Goal: Use online tool/utility: Use online tool/utility

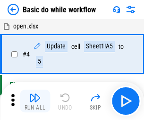
click at [35, 101] on img "button" at bounding box center [34, 97] width 11 height 11
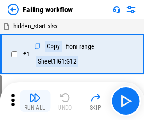
click at [35, 101] on img "button" at bounding box center [34, 97] width 11 height 11
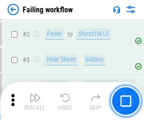
scroll to position [201, 0]
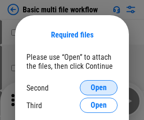
click at [99, 88] on span "Open" at bounding box center [99, 88] width 16 height 8
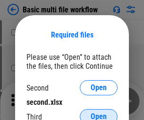
click at [99, 113] on span "Open" at bounding box center [99, 117] width 16 height 8
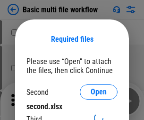
scroll to position [4, 0]
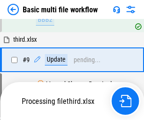
scroll to position [261, 0]
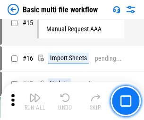
click at [35, 101] on img "button" at bounding box center [34, 97] width 11 height 11
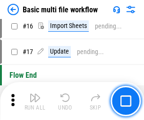
click at [35, 101] on img "button" at bounding box center [34, 97] width 11 height 11
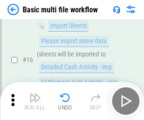
scroll to position [630, 0]
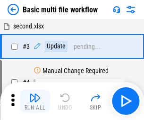
click at [35, 101] on img "button" at bounding box center [34, 97] width 11 height 11
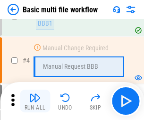
click at [35, 101] on img "button" at bounding box center [34, 97] width 11 height 11
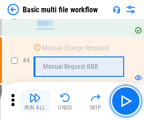
click at [35, 101] on img "button" at bounding box center [34, 97] width 11 height 11
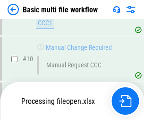
scroll to position [444, 0]
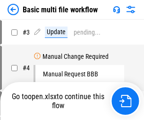
scroll to position [38, 0]
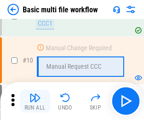
click at [35, 101] on img "button" at bounding box center [34, 97] width 11 height 11
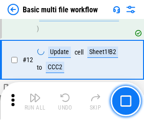
scroll to position [444, 0]
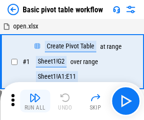
click at [35, 101] on img "button" at bounding box center [34, 97] width 11 height 11
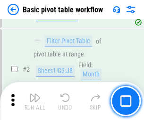
scroll to position [227, 0]
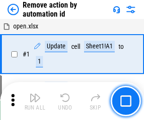
scroll to position [35, 0]
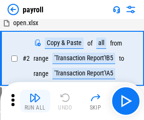
click at [35, 101] on img "button" at bounding box center [34, 97] width 11 height 11
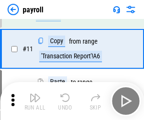
scroll to position [69, 0]
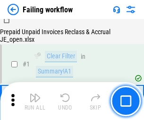
scroll to position [153, 0]
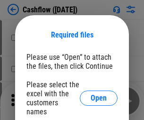
scroll to position [92, 0]
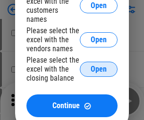
click at [99, 65] on span "Open" at bounding box center [99, 69] width 16 height 8
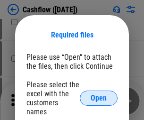
click at [99, 94] on span "Open" at bounding box center [99, 98] width 16 height 8
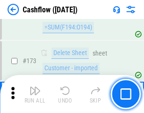
scroll to position [1002, 0]
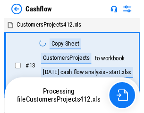
scroll to position [11, 0]
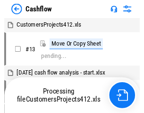
scroll to position [11, 0]
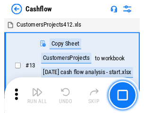
scroll to position [11, 0]
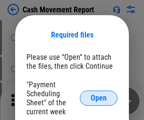
click at [99, 98] on span "Open" at bounding box center [99, 98] width 16 height 8
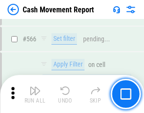
scroll to position [4339, 0]
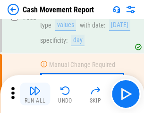
click at [35, 94] on img "button" at bounding box center [34, 90] width 11 height 11
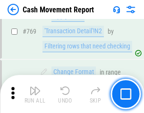
scroll to position [5260, 0]
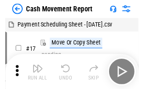
scroll to position [17, 0]
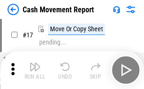
click at [35, 70] on img "button" at bounding box center [34, 66] width 11 height 11
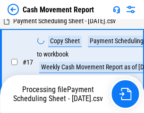
scroll to position [149, 0]
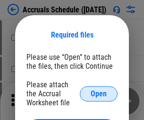
click at [99, 93] on span "Open" at bounding box center [99, 94] width 16 height 8
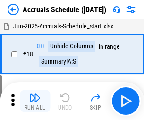
click at [35, 101] on img "button" at bounding box center [34, 97] width 11 height 11
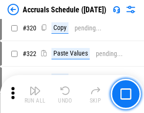
scroll to position [1761, 0]
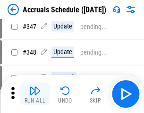
click at [35, 94] on img "button" at bounding box center [34, 90] width 11 height 11
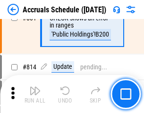
scroll to position [4177, 0]
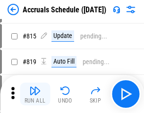
click at [35, 94] on img "button" at bounding box center [34, 90] width 11 height 11
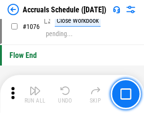
scroll to position [5670, 0]
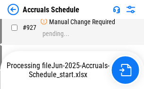
scroll to position [5105, 0]
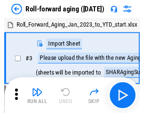
scroll to position [1, 0]
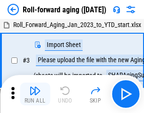
click at [35, 94] on img "button" at bounding box center [34, 90] width 11 height 11
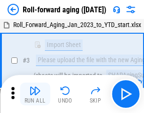
click at [35, 94] on img "button" at bounding box center [34, 90] width 11 height 11
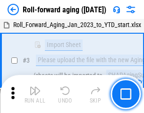
scroll to position [61, 0]
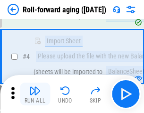
click at [35, 94] on img "button" at bounding box center [34, 90] width 11 height 11
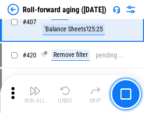
scroll to position [3283, 0]
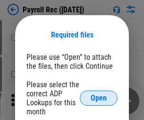
click at [99, 98] on span "Open" at bounding box center [99, 98] width 16 height 8
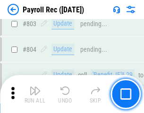
scroll to position [6014, 0]
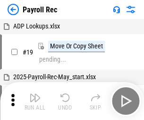
click at [35, 101] on img "button" at bounding box center [34, 97] width 11 height 11
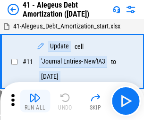
click at [35, 101] on img "button" at bounding box center [34, 97] width 11 height 11
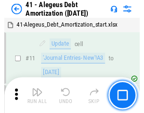
scroll to position [117, 0]
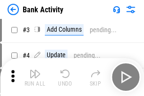
click at [35, 77] on img "button" at bounding box center [34, 73] width 11 height 11
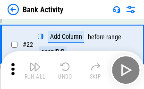
scroll to position [254, 0]
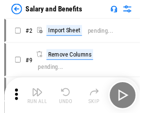
scroll to position [13, 0]
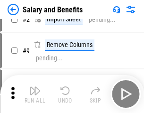
click at [35, 94] on img "button" at bounding box center [34, 90] width 11 height 11
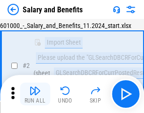
click at [35, 94] on img "button" at bounding box center [34, 90] width 11 height 11
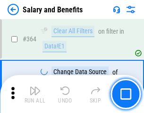
scroll to position [4458, 0]
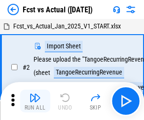
click at [35, 94] on img "button" at bounding box center [34, 97] width 11 height 11
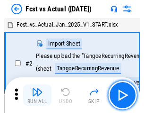
scroll to position [12, 0]
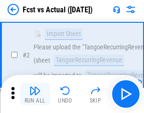
click at [35, 94] on img "button" at bounding box center [34, 90] width 11 height 11
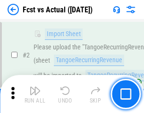
scroll to position [89, 0]
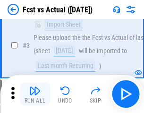
click at [35, 94] on img "button" at bounding box center [34, 90] width 11 height 11
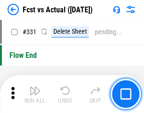
scroll to position [4531, 0]
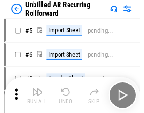
scroll to position [20, 0]
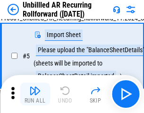
click at [35, 94] on img "button" at bounding box center [34, 90] width 11 height 11
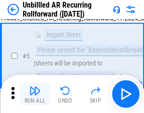
click at [35, 94] on img "button" at bounding box center [34, 90] width 11 height 11
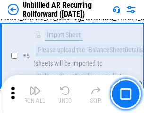
scroll to position [89, 0]
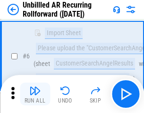
click at [35, 94] on img "button" at bounding box center [34, 90] width 11 height 11
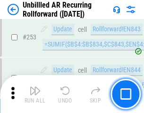
scroll to position [3216, 0]
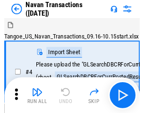
scroll to position [15, 0]
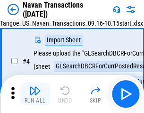
click at [35, 94] on img "button" at bounding box center [34, 90] width 11 height 11
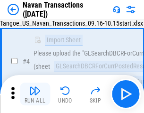
click at [35, 94] on img "button" at bounding box center [34, 90] width 11 height 11
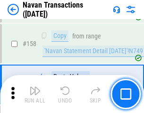
scroll to position [3069, 0]
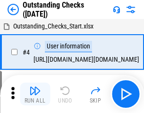
click at [35, 94] on img "button" at bounding box center [34, 90] width 11 height 11
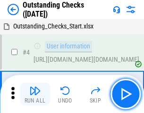
scroll to position [40, 0]
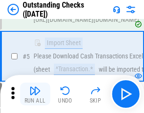
click at [35, 94] on img "button" at bounding box center [34, 90] width 11 height 11
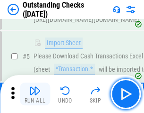
scroll to position [99, 0]
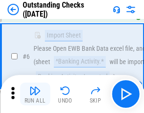
click at [35, 94] on img "button" at bounding box center [34, 90] width 11 height 11
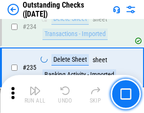
scroll to position [2875, 0]
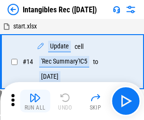
click at [35, 101] on img "button" at bounding box center [34, 97] width 11 height 11
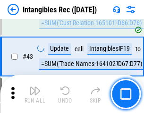
scroll to position [369, 0]
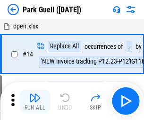
click at [35, 94] on img "button" at bounding box center [34, 97] width 11 height 11
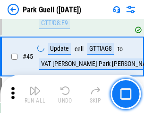
scroll to position [1184, 0]
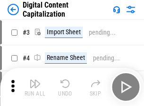
click at [35, 80] on img "button" at bounding box center [34, 83] width 11 height 11
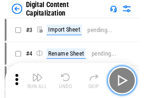
scroll to position [27, 0]
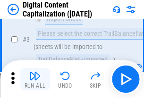
click at [35, 80] on img "button" at bounding box center [34, 76] width 11 height 11
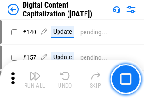
scroll to position [1004, 0]
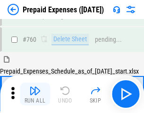
click at [35, 94] on img "button" at bounding box center [34, 90] width 11 height 11
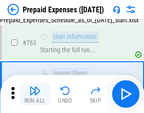
click at [35, 94] on img "button" at bounding box center [34, 90] width 11 height 11
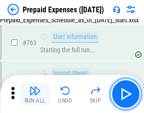
scroll to position [2680, 0]
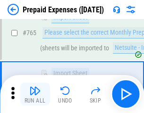
click at [35, 94] on img "button" at bounding box center [34, 90] width 11 height 11
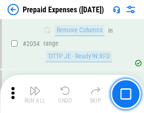
scroll to position [9896, 0]
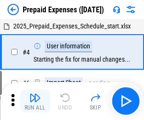
click at [35, 101] on img "button" at bounding box center [34, 97] width 11 height 11
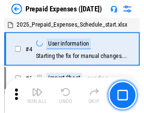
scroll to position [42, 0]
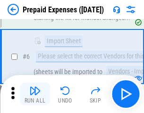
click at [35, 94] on img "button" at bounding box center [34, 90] width 11 height 11
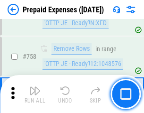
scroll to position [3373, 0]
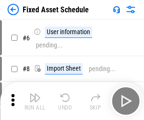
click at [35, 101] on img "button" at bounding box center [34, 97] width 11 height 11
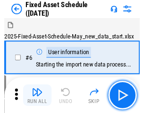
scroll to position [51, 0]
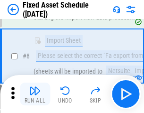
click at [35, 94] on img "button" at bounding box center [34, 90] width 11 height 11
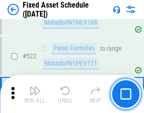
scroll to position [3290, 0]
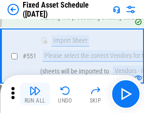
click at [35, 94] on img "button" at bounding box center [34, 90] width 11 height 11
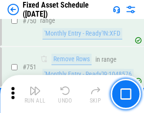
scroll to position [4615, 0]
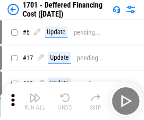
click at [35, 101] on img "button" at bounding box center [34, 97] width 11 height 11
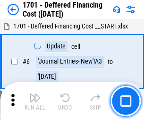
scroll to position [114, 0]
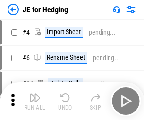
click at [35, 94] on img "button" at bounding box center [34, 97] width 11 height 11
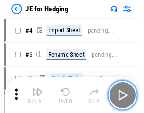
scroll to position [1, 0]
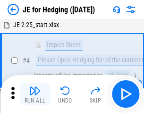
click at [35, 94] on img "button" at bounding box center [34, 90] width 11 height 11
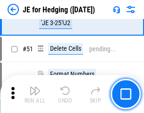
scroll to position [613, 0]
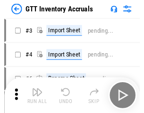
scroll to position [1, 0]
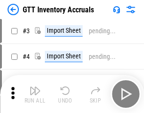
click at [35, 94] on img "button" at bounding box center [34, 90] width 11 height 11
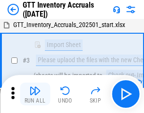
click at [35, 94] on img "button" at bounding box center [34, 90] width 11 height 11
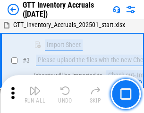
scroll to position [61, 0]
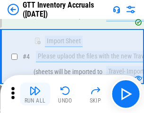
click at [35, 94] on img "button" at bounding box center [34, 90] width 11 height 11
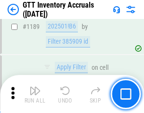
scroll to position [7730, 0]
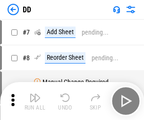
click at [35, 101] on img "button" at bounding box center [34, 97] width 11 height 11
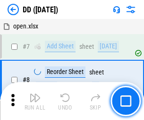
scroll to position [91, 0]
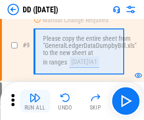
click at [35, 101] on img "button" at bounding box center [34, 97] width 11 height 11
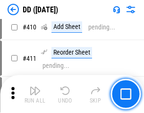
scroll to position [4236, 0]
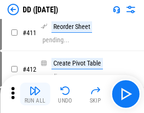
click at [35, 94] on img "button" at bounding box center [34, 90] width 11 height 11
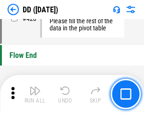
scroll to position [4531, 0]
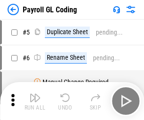
click at [35, 101] on img "button" at bounding box center [34, 97] width 11 height 11
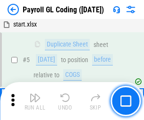
scroll to position [114, 0]
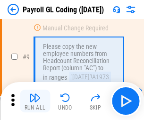
click at [35, 101] on img "button" at bounding box center [34, 97] width 11 height 11
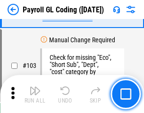
scroll to position [2221, 0]
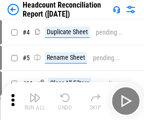
click at [35, 101] on img "button" at bounding box center [34, 97] width 11 height 11
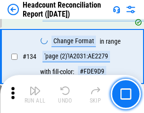
scroll to position [1138, 0]
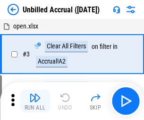
click at [35, 101] on img "button" at bounding box center [34, 97] width 11 height 11
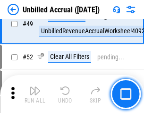
scroll to position [859, 0]
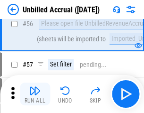
click at [35, 94] on img "button" at bounding box center [34, 90] width 11 height 11
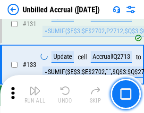
scroll to position [2820, 0]
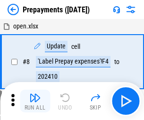
click at [35, 101] on img "button" at bounding box center [34, 97] width 11 height 11
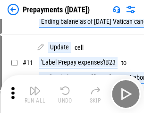
scroll to position [59, 0]
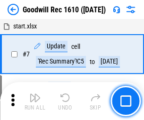
scroll to position [162, 0]
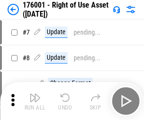
click at [35, 101] on img "button" at bounding box center [34, 97] width 11 height 11
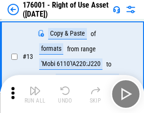
scroll to position [61, 0]
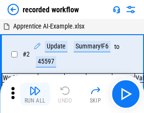
click at [35, 94] on img "button" at bounding box center [34, 90] width 11 height 11
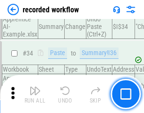
scroll to position [2959, 0]
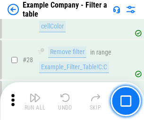
scroll to position [866, 0]
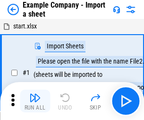
click at [35, 94] on img "button" at bounding box center [34, 97] width 11 height 11
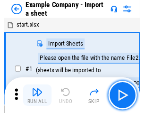
scroll to position [15, 0]
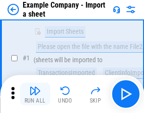
click at [35, 94] on img "button" at bounding box center [34, 90] width 11 height 11
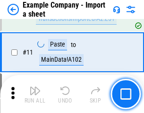
scroll to position [209, 0]
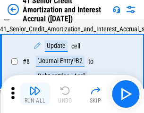
click at [35, 94] on img "button" at bounding box center [34, 90] width 11 height 11
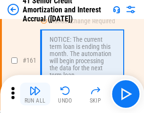
click at [35, 94] on img "button" at bounding box center [34, 90] width 11 height 11
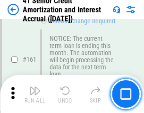
scroll to position [1013, 0]
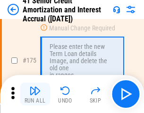
click at [35, 94] on img "button" at bounding box center [34, 90] width 11 height 11
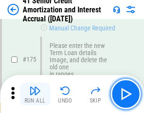
scroll to position [1109, 0]
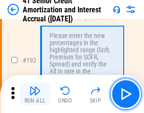
click at [35, 94] on img "button" at bounding box center [34, 90] width 11 height 11
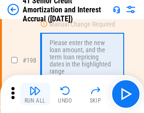
click at [35, 94] on img "button" at bounding box center [34, 90] width 11 height 11
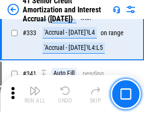
scroll to position [2418, 0]
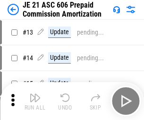
click at [35, 94] on img "button" at bounding box center [34, 97] width 11 height 11
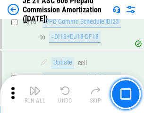
scroll to position [1768, 0]
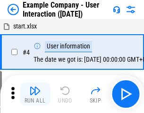
click at [35, 94] on img "button" at bounding box center [34, 90] width 11 height 11
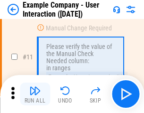
click at [35, 94] on img "button" at bounding box center [34, 90] width 11 height 11
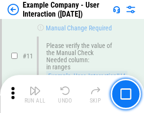
scroll to position [205, 0]
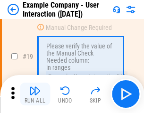
click at [35, 94] on img "button" at bounding box center [34, 90] width 11 height 11
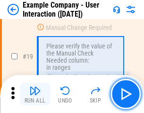
click at [35, 94] on img "button" at bounding box center [34, 90] width 11 height 11
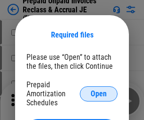
click at [99, 93] on span "Open" at bounding box center [99, 94] width 16 height 8
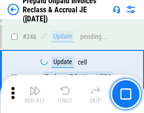
scroll to position [1278, 0]
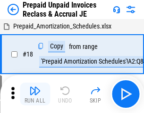
click at [35, 94] on img "button" at bounding box center [34, 90] width 11 height 11
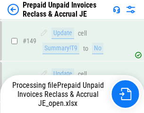
scroll to position [824, 0]
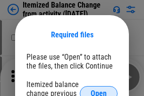
click at [99, 90] on span "Open" at bounding box center [99, 94] width 16 height 8
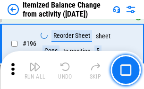
scroll to position [1822, 0]
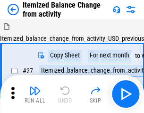
scroll to position [15, 0]
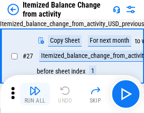
click at [35, 94] on img "button" at bounding box center [34, 90] width 11 height 11
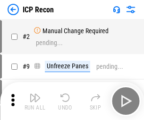
scroll to position [4, 0]
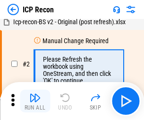
click at [35, 101] on img "button" at bounding box center [34, 97] width 11 height 11
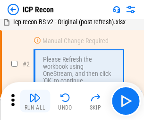
click at [35, 101] on img "button" at bounding box center [34, 97] width 11 height 11
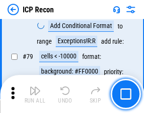
scroll to position [928, 0]
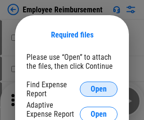
click at [99, 89] on span "Open" at bounding box center [99, 89] width 16 height 8
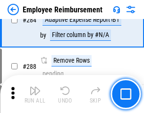
scroll to position [2573, 0]
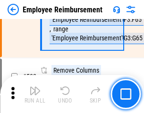
click at [35, 94] on img "button" at bounding box center [34, 90] width 11 height 11
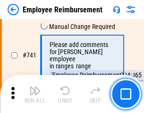
scroll to position [6642, 0]
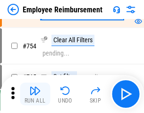
click at [35, 94] on img "button" at bounding box center [34, 90] width 11 height 11
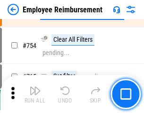
click at [35, 94] on img "button" at bounding box center [34, 90] width 11 height 11
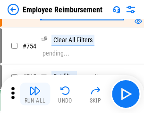
click at [35, 94] on img "button" at bounding box center [34, 90] width 11 height 11
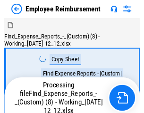
scroll to position [32, 0]
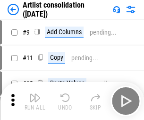
click at [35, 101] on img "button" at bounding box center [34, 97] width 11 height 11
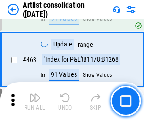
scroll to position [4145, 0]
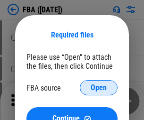
click at [99, 88] on span "Open" at bounding box center [99, 88] width 16 height 8
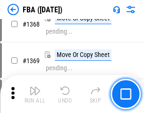
scroll to position [10167, 0]
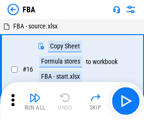
scroll to position [9, 0]
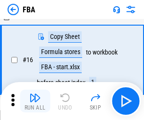
click at [35, 101] on img "button" at bounding box center [34, 97] width 11 height 11
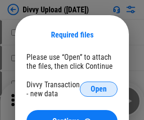
click at [99, 89] on span "Open" at bounding box center [99, 89] width 16 height 8
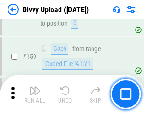
scroll to position [980, 0]
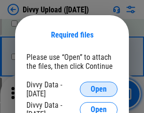
click at [99, 89] on span "Open" at bounding box center [99, 89] width 16 height 8
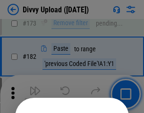
scroll to position [1063, 0]
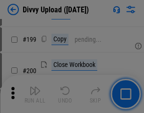
scroll to position [1377, 0]
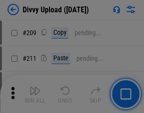
scroll to position [1608, 0]
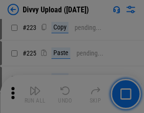
scroll to position [1889, 0]
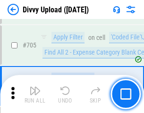
scroll to position [6476, 0]
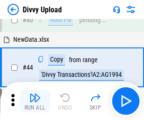
click at [35, 101] on img "button" at bounding box center [34, 97] width 11 height 11
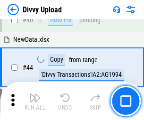
scroll to position [104, 0]
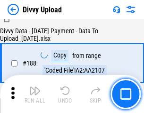
scroll to position [1114, 0]
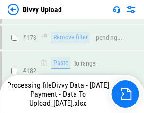
scroll to position [1059, 0]
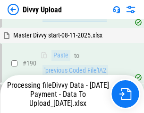
scroll to position [1268, 0]
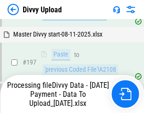
scroll to position [1477, 0]
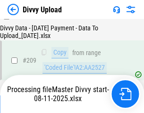
scroll to position [1741, 0]
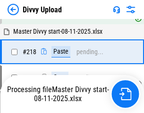
scroll to position [2038, 0]
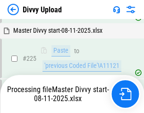
scroll to position [2247, 0]
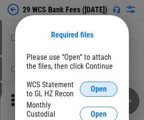
click at [99, 89] on span "Open" at bounding box center [99, 89] width 16 height 8
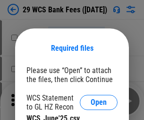
scroll to position [13, 0]
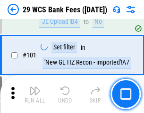
scroll to position [923, 0]
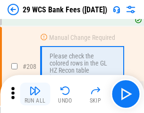
click at [35, 94] on img "button" at bounding box center [34, 90] width 11 height 11
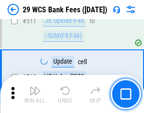
scroll to position [4763, 0]
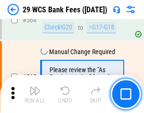
click at [35, 94] on img "button" at bounding box center [34, 90] width 11 height 11
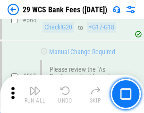
scroll to position [5120, 0]
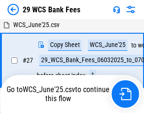
scroll to position [141, 0]
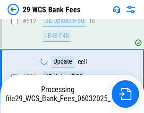
scroll to position [4949, 0]
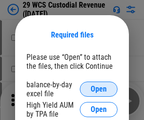
click at [99, 89] on span "Open" at bounding box center [99, 89] width 16 height 8
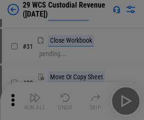
scroll to position [203, 0]
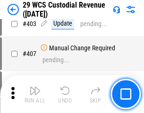
scroll to position [4385, 0]
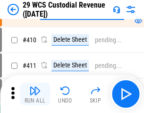
click at [35, 94] on img "button" at bounding box center [34, 90] width 11 height 11
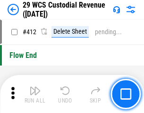
scroll to position [4521, 0]
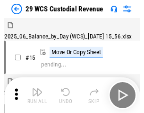
scroll to position [23, 0]
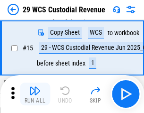
click at [35, 94] on img "button" at bounding box center [34, 90] width 11 height 11
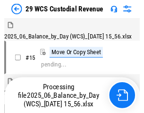
scroll to position [23, 0]
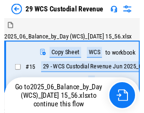
scroll to position [18, 0]
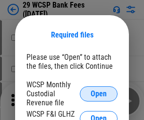
click at [99, 93] on span "Open" at bounding box center [99, 94] width 16 height 8
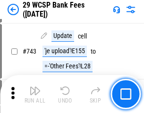
scroll to position [4771, 0]
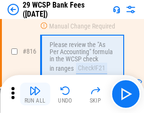
click at [35, 94] on img "button" at bounding box center [34, 90] width 11 height 11
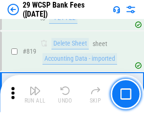
scroll to position [5783, 0]
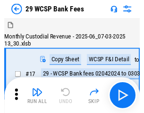
scroll to position [23, 0]
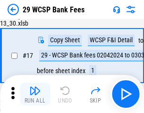
click at [35, 94] on img "button" at bounding box center [34, 90] width 11 height 11
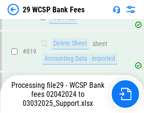
scroll to position [5821, 0]
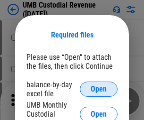
click at [99, 89] on span "Open" at bounding box center [99, 89] width 16 height 8
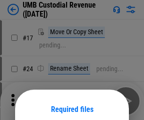
scroll to position [74, 0]
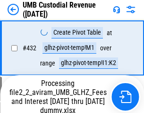
scroll to position [3598, 0]
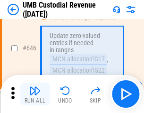
click at [35, 94] on img "button" at bounding box center [34, 90] width 11 height 11
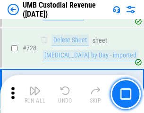
scroll to position [5840, 0]
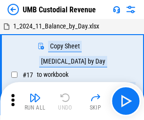
scroll to position [7, 0]
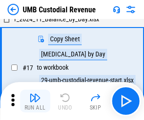
click at [35, 101] on img "button" at bounding box center [34, 97] width 11 height 11
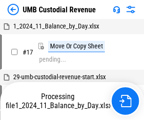
scroll to position [7, 0]
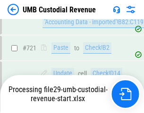
scroll to position [5777, 0]
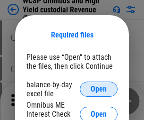
click at [99, 89] on span "Open" at bounding box center [99, 89] width 16 height 8
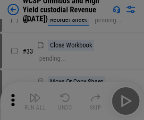
scroll to position [216, 0]
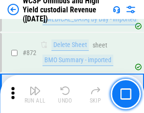
scroll to position [8012, 0]
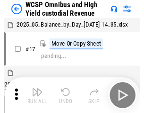
scroll to position [5, 0]
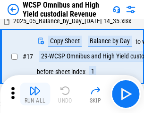
click at [35, 94] on img "button" at bounding box center [34, 90] width 11 height 11
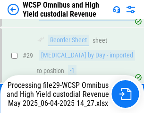
scroll to position [197, 0]
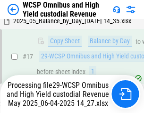
scroll to position [197, 0]
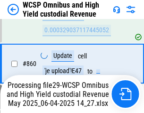
scroll to position [7950, 0]
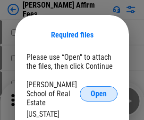
click at [99, 90] on span "Open" at bounding box center [99, 94] width 16 height 8
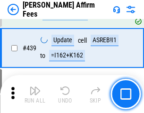
scroll to position [2177, 0]
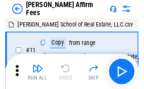
scroll to position [9, 0]
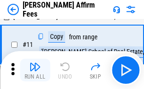
click at [35, 70] on img "button" at bounding box center [34, 66] width 11 height 11
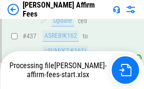
scroll to position [2483, 0]
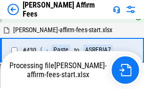
scroll to position [2108, 0]
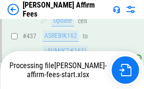
scroll to position [2483, 0]
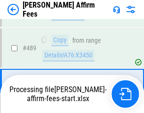
scroll to position [2471, 0]
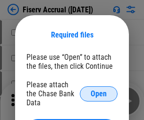
click at [99, 90] on span "Open" at bounding box center [99, 94] width 16 height 8
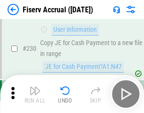
scroll to position [3000, 0]
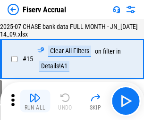
click at [35, 101] on img "button" at bounding box center [34, 97] width 11 height 11
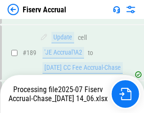
scroll to position [2489, 0]
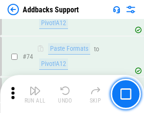
scroll to position [689, 0]
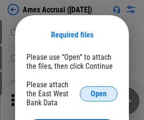
click at [99, 93] on span "Open" at bounding box center [99, 94] width 16 height 8
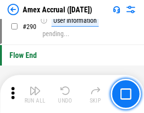
scroll to position [2948, 0]
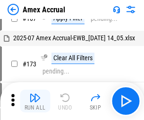
click at [35, 101] on img "button" at bounding box center [34, 97] width 11 height 11
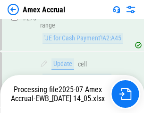
scroll to position [2937, 0]
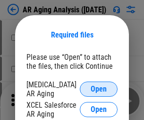
click at [99, 88] on span "Open" at bounding box center [99, 89] width 16 height 8
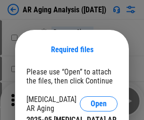
scroll to position [15, 0]
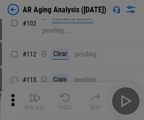
scroll to position [130, 0]
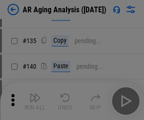
scroll to position [285, 0]
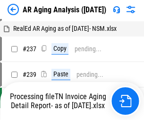
scroll to position [9, 0]
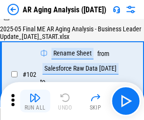
click at [35, 101] on img "button" at bounding box center [34, 97] width 11 height 11
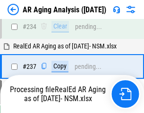
scroll to position [1467, 0]
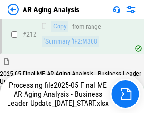
scroll to position [1496, 0]
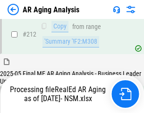
scroll to position [1416, 0]
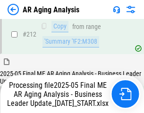
scroll to position [1457, 0]
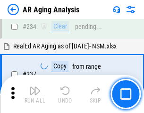
scroll to position [1457, 0]
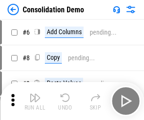
click at [35, 101] on img "button" at bounding box center [34, 97] width 11 height 11
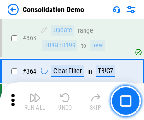
scroll to position [3173, 0]
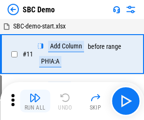
click at [35, 101] on img "button" at bounding box center [34, 97] width 11 height 11
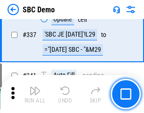
scroll to position [2490, 0]
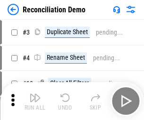
click at [35, 101] on img "button" at bounding box center [34, 97] width 11 height 11
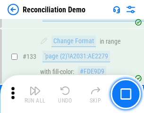
scroll to position [1124, 0]
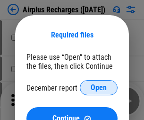
click at [99, 88] on span "Open" at bounding box center [99, 88] width 16 height 8
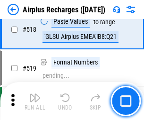
scroll to position [4074, 0]
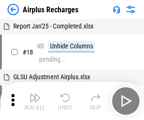
click at [35, 101] on img "button" at bounding box center [34, 97] width 11 height 11
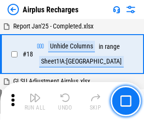
scroll to position [42, 0]
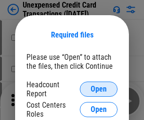
click at [99, 89] on span "Open" at bounding box center [99, 89] width 16 height 8
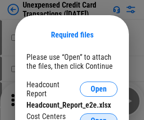
click at [99, 117] on span "Open" at bounding box center [99, 121] width 16 height 8
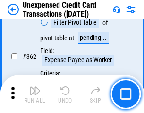
scroll to position [2434, 0]
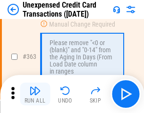
click at [35, 94] on img "button" at bounding box center [34, 90] width 11 height 11
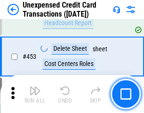
scroll to position [3229, 0]
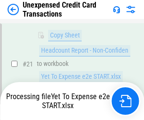
scroll to position [154, 0]
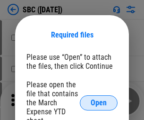
click at [99, 102] on span "Open" at bounding box center [99, 103] width 16 height 8
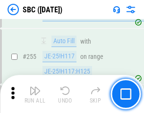
scroll to position [1850, 0]
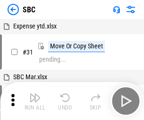
click at [35, 101] on img "button" at bounding box center [34, 97] width 11 height 11
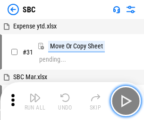
scroll to position [9, 0]
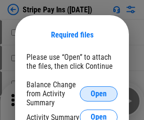
click at [99, 93] on span "Open" at bounding box center [99, 94] width 16 height 8
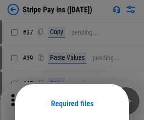
scroll to position [69, 0]
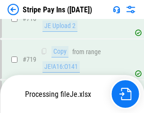
scroll to position [4908, 0]
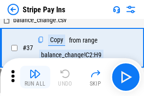
click at [35, 77] on img "button" at bounding box center [34, 73] width 11 height 11
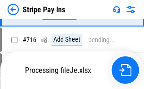
scroll to position [4887, 0]
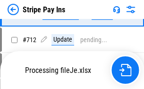
scroll to position [4887, 0]
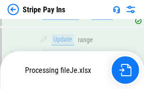
scroll to position [4775, 0]
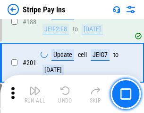
scroll to position [1348, 0]
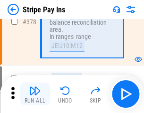
click at [35, 94] on img "button" at bounding box center [34, 90] width 11 height 11
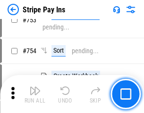
scroll to position [4875, 0]
